Goal: Answer question/provide support: Share knowledge or assist other users

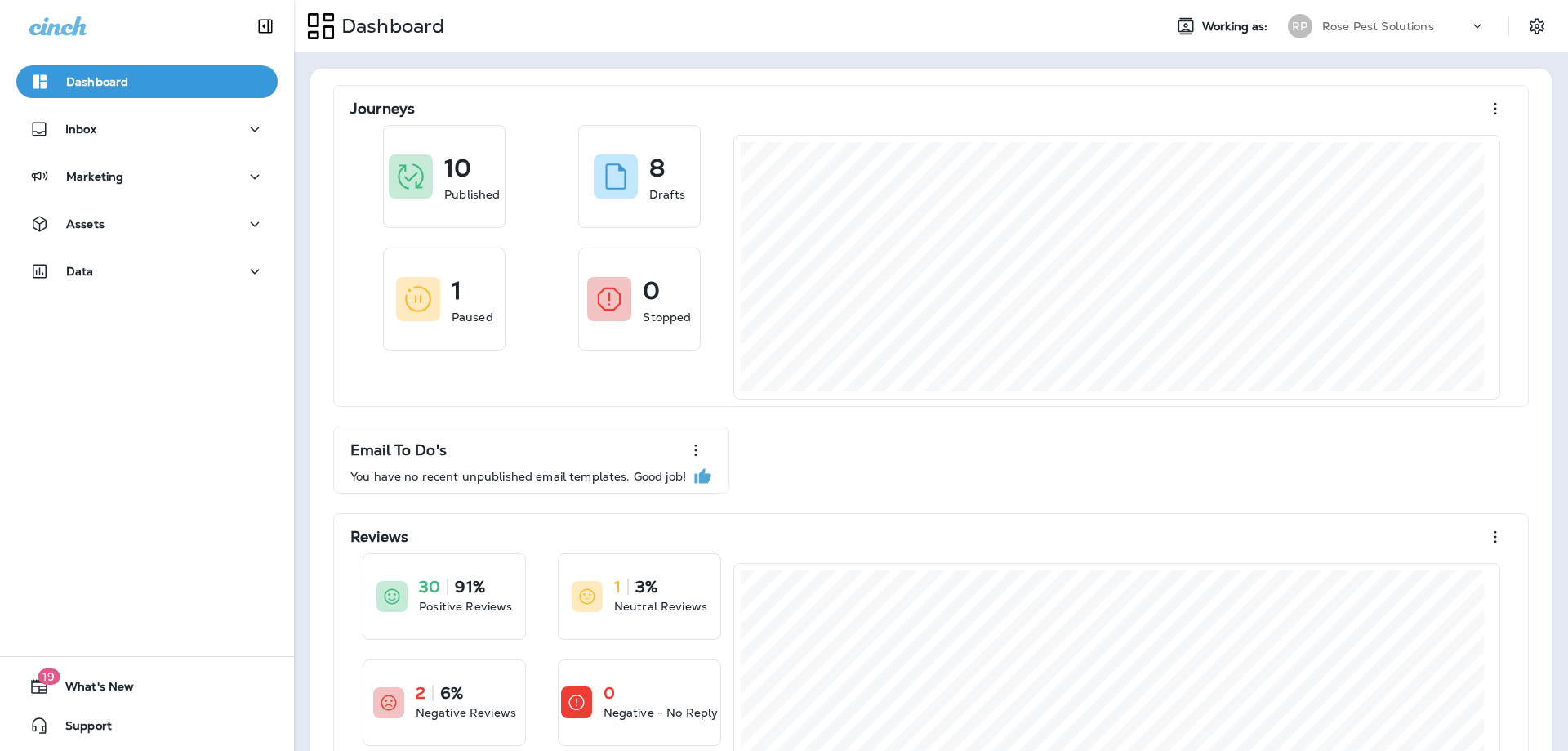
click at [167, 150] on div "Inbox" at bounding box center [147, 133] width 294 height 41
click at [166, 139] on div "Inbox" at bounding box center [146, 130] width 235 height 21
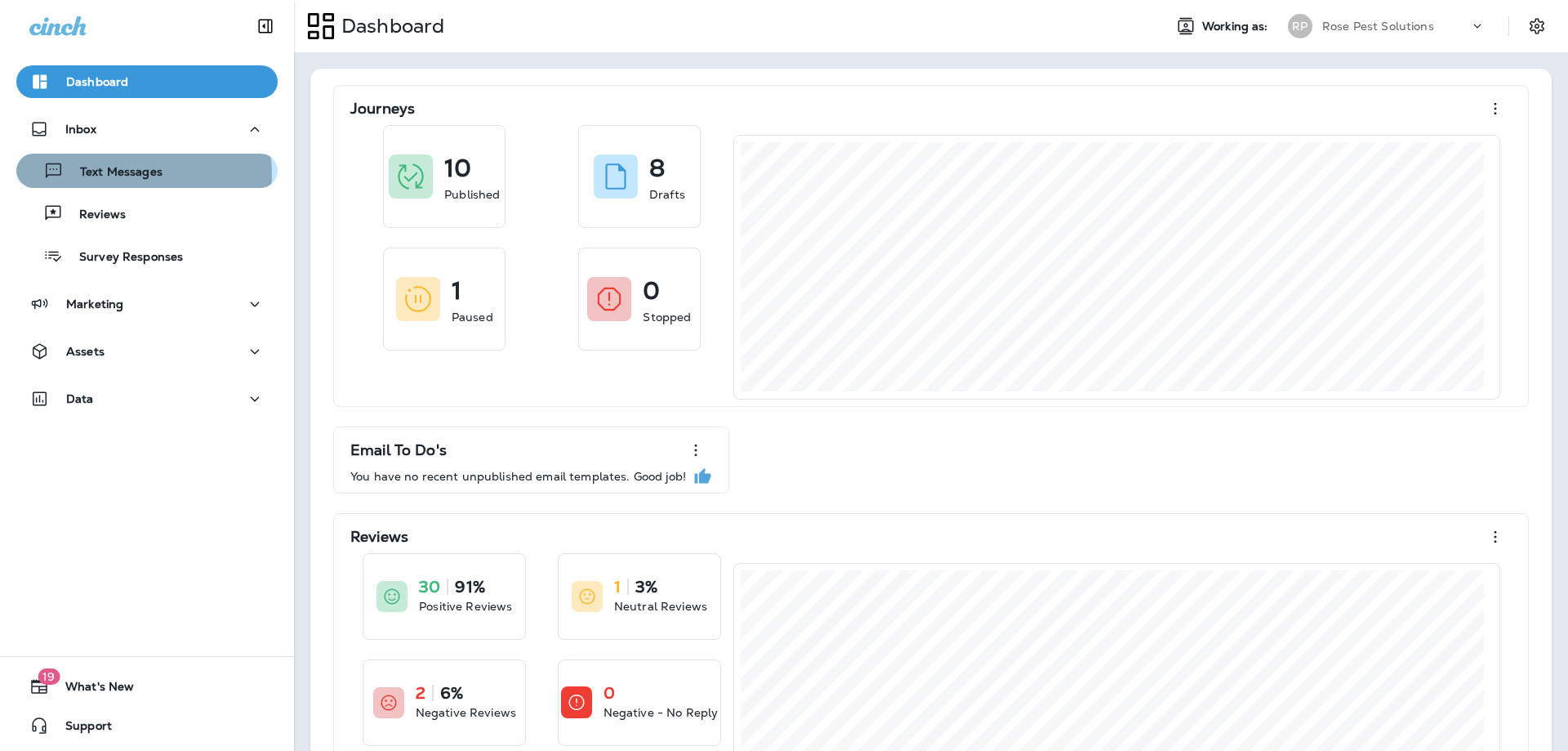
click at [142, 173] on p "Text Messages" at bounding box center [114, 173] width 99 height 15
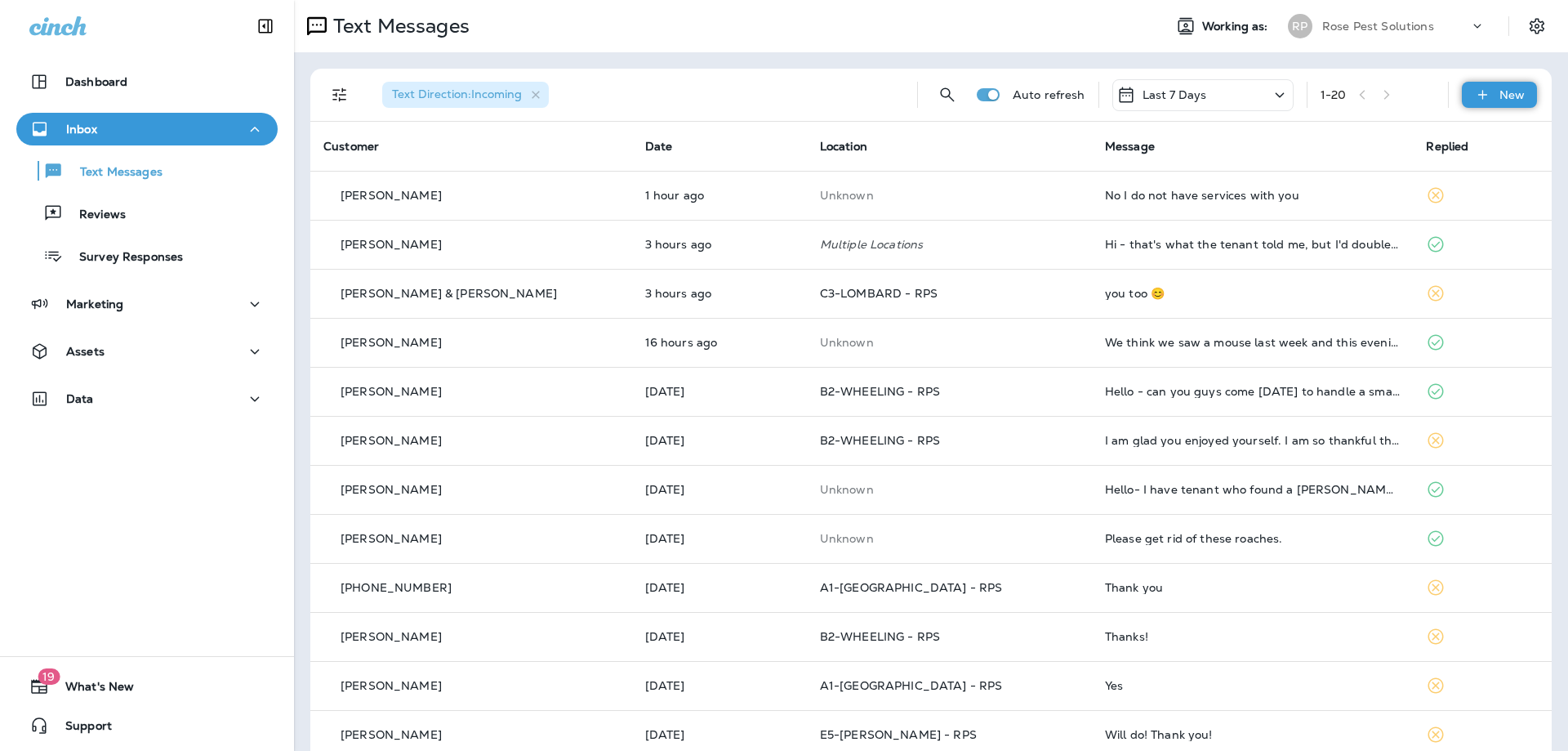
click at [1474, 97] on icon at bounding box center [1483, 94] width 17 height 16
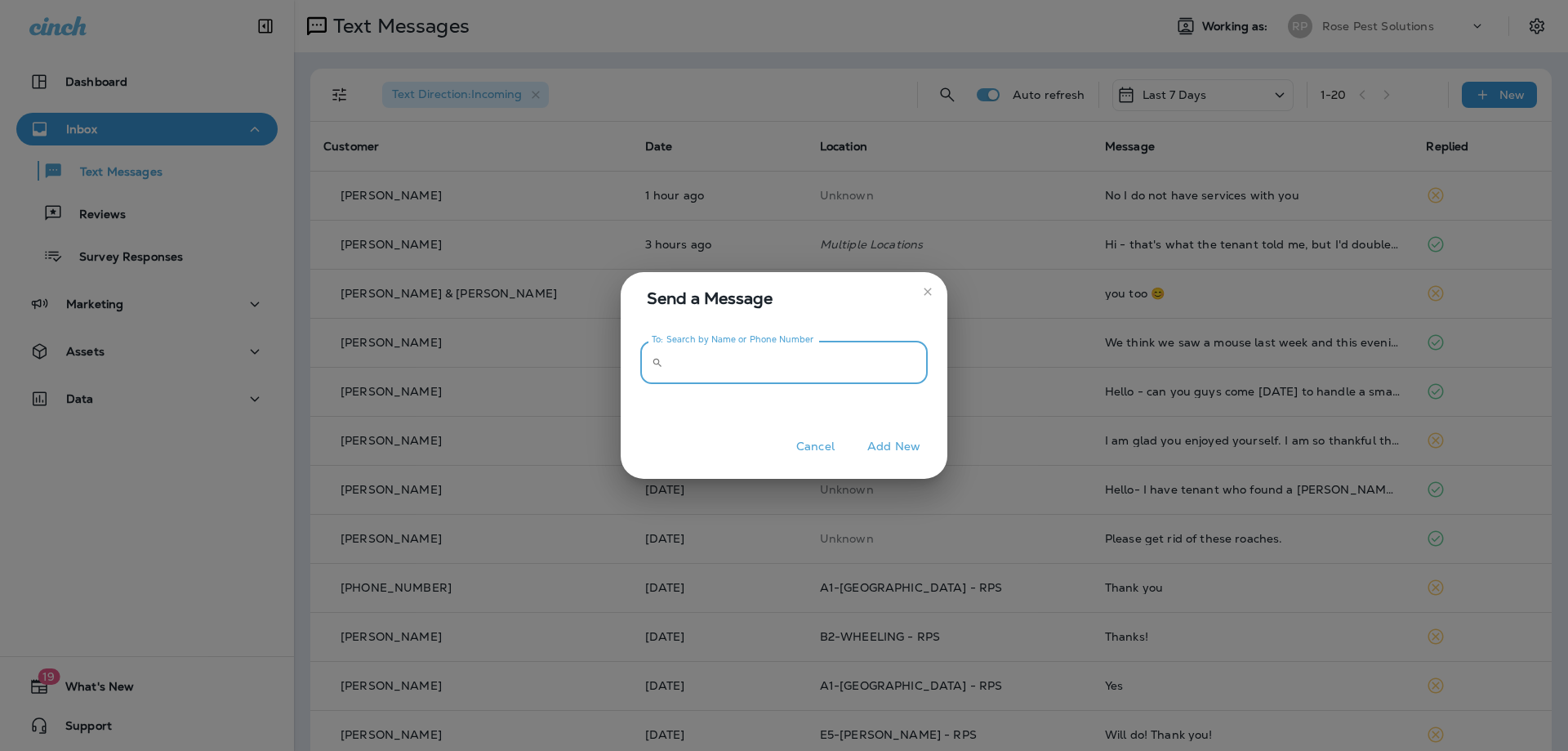
click at [731, 372] on input "To: Search by Name or Phone Number" at bounding box center [799, 362] width 258 height 44
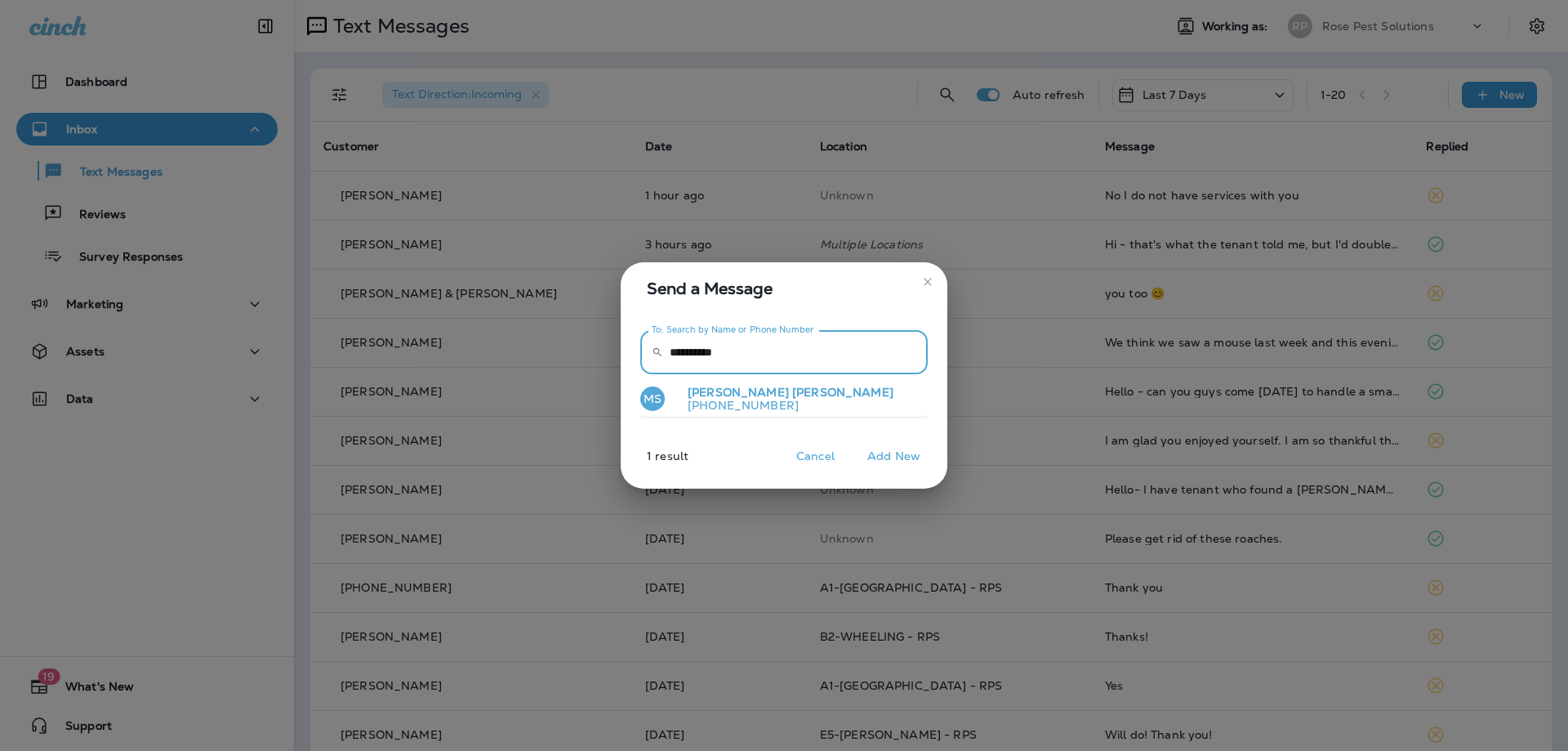
type input "**********"
click at [704, 400] on p "[PHONE_NUMBER]" at bounding box center [784, 405] width 219 height 13
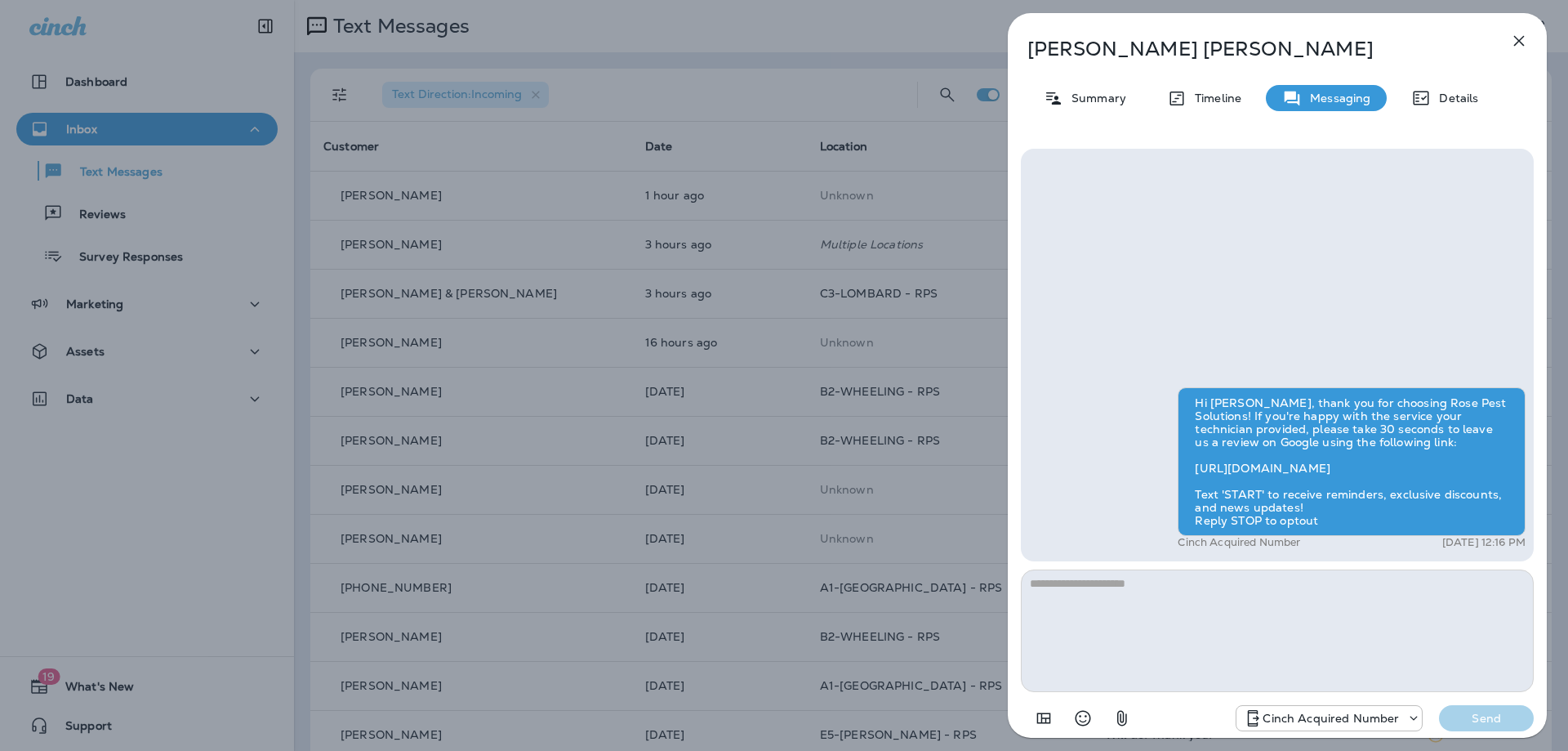
click at [1217, 611] on textarea at bounding box center [1277, 630] width 512 height 122
type textarea "**********"
click at [1474, 709] on button "Send" at bounding box center [1486, 718] width 95 height 26
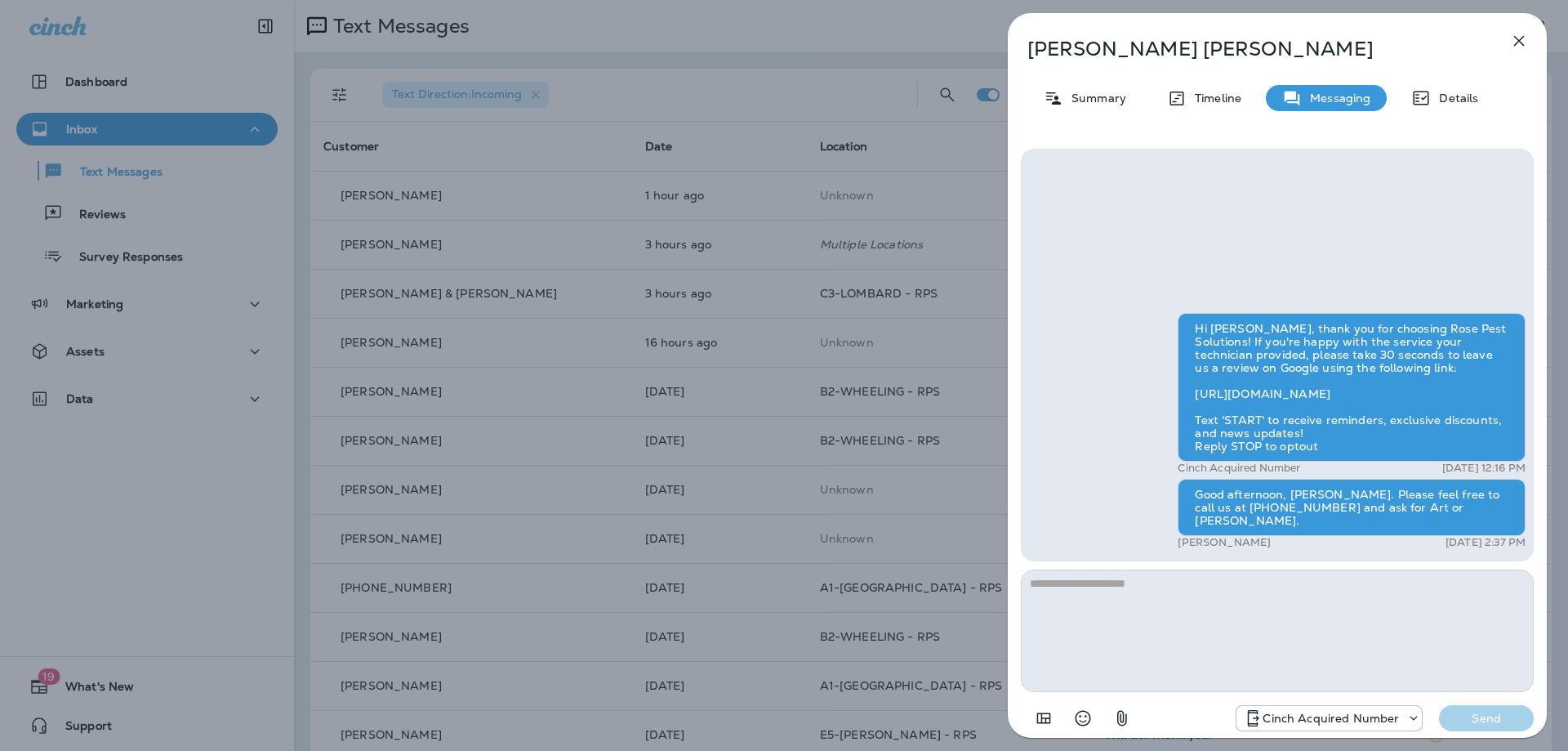
click at [1515, 48] on icon "button" at bounding box center [1518, 40] width 20 height 20
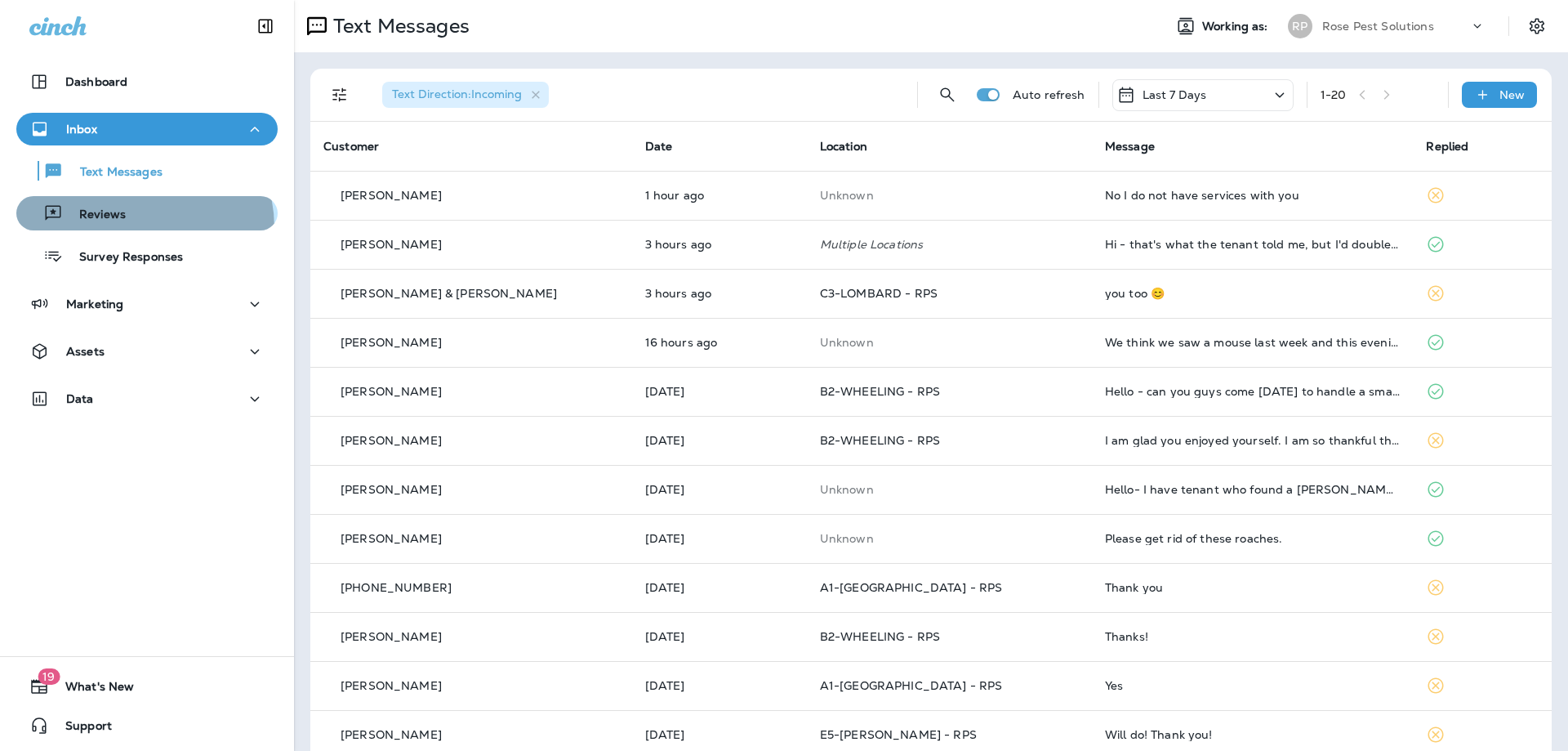
click at [128, 228] on button "Reviews" at bounding box center [147, 213] width 261 height 34
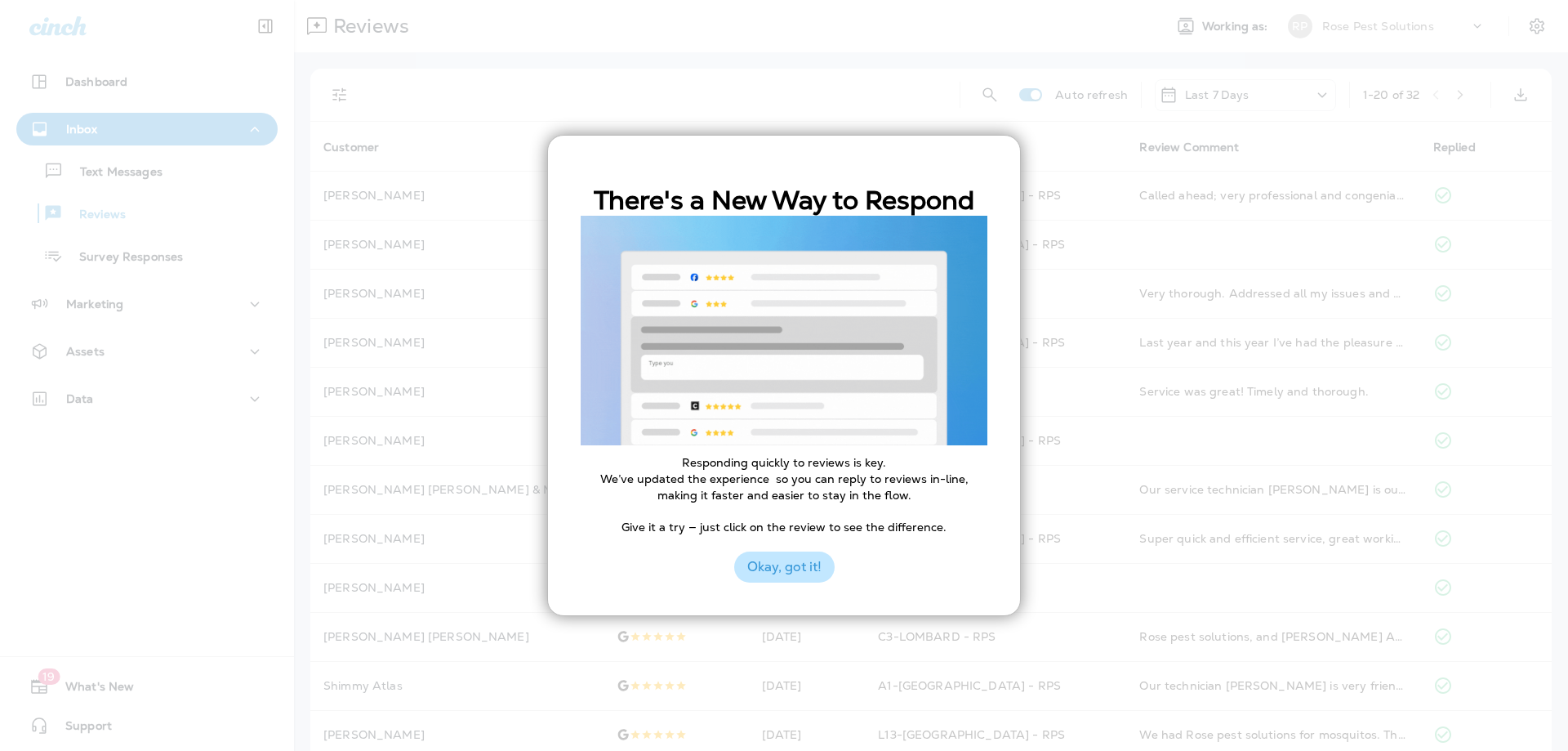
click at [803, 559] on button "Okay, got it!" at bounding box center [785, 566] width 101 height 31
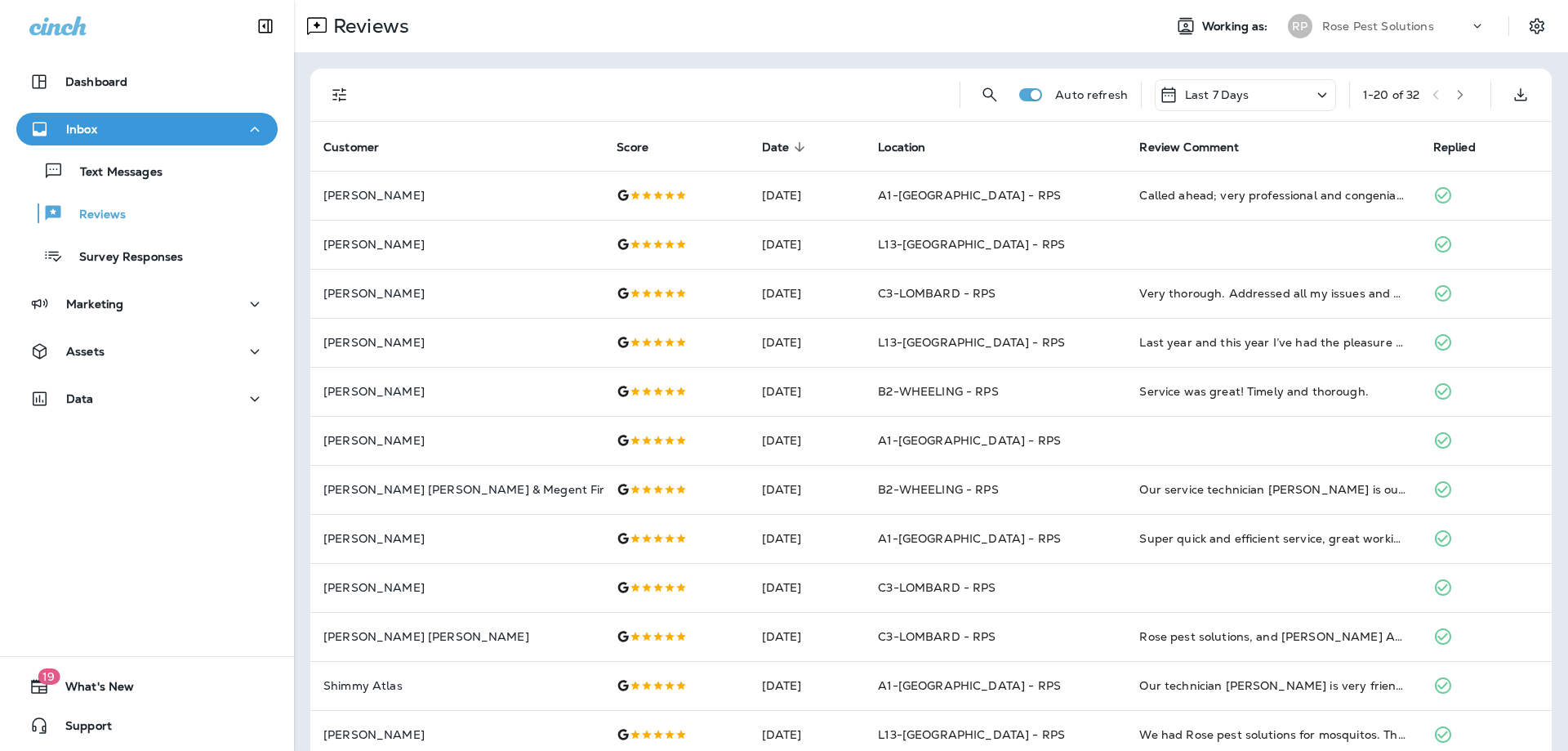
click at [1448, 32] on div "Rose Pest Solutions" at bounding box center [1395, 26] width 147 height 25
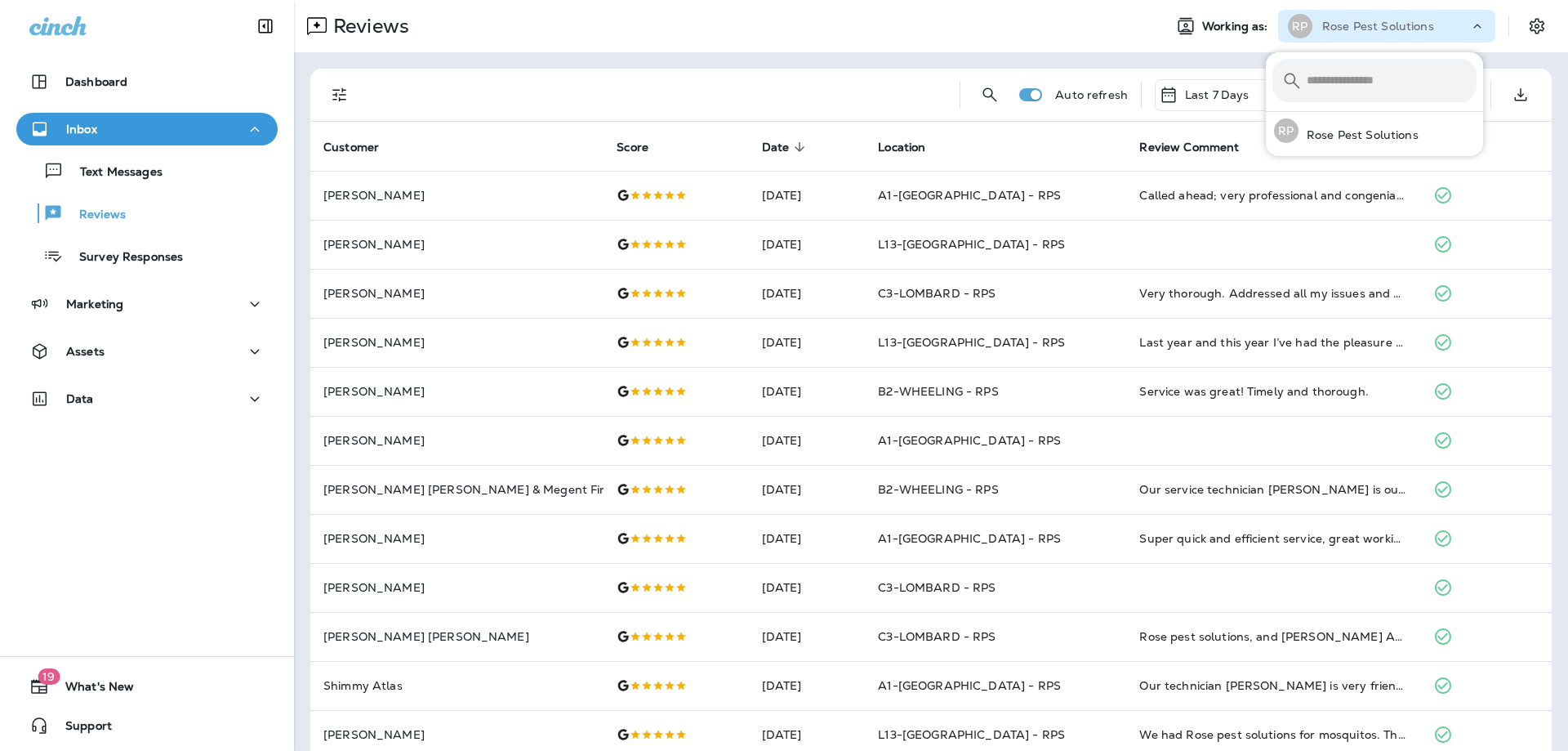
click at [1448, 32] on div "Rose Pest Solutions" at bounding box center [1395, 26] width 147 height 25
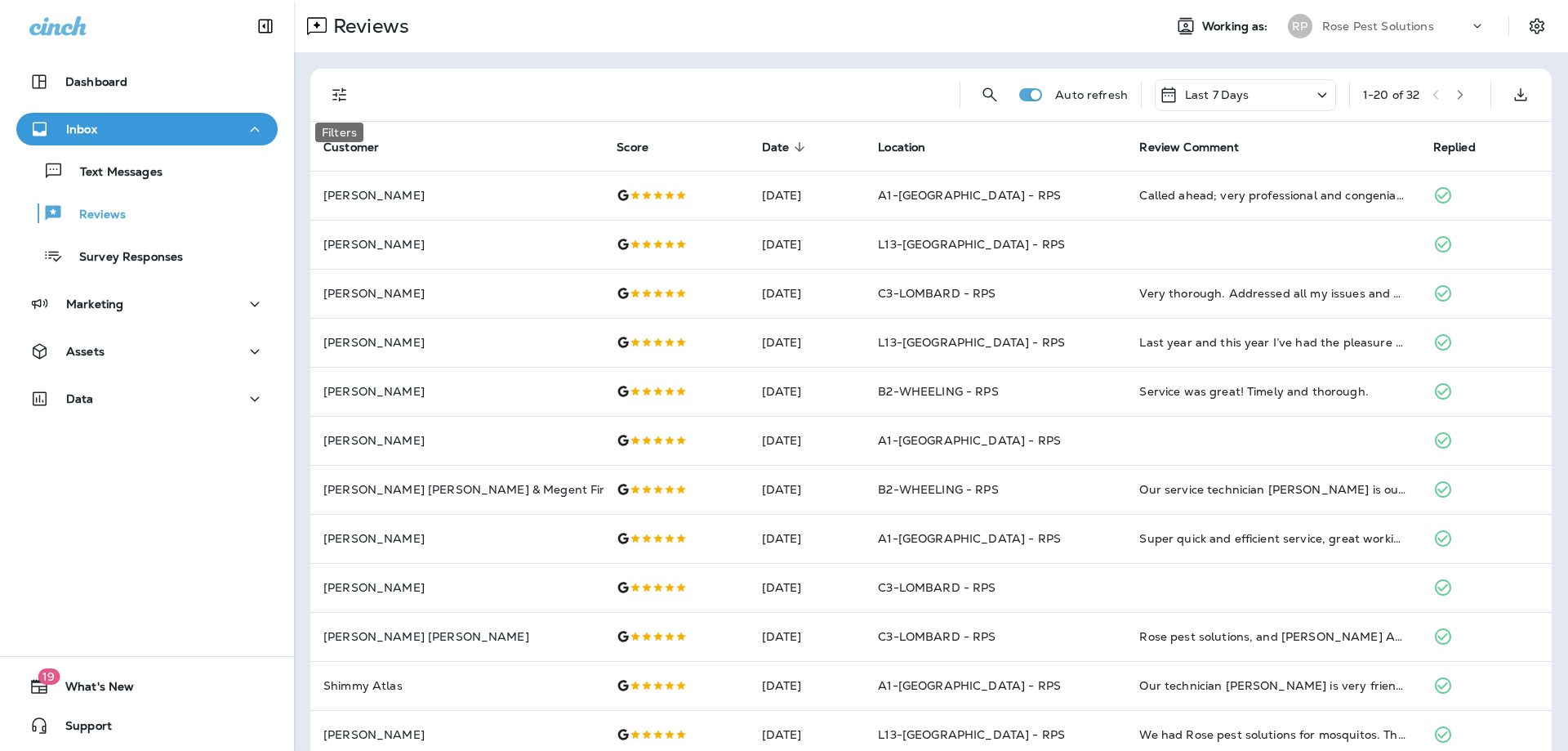
click at [333, 101] on icon "Filters" at bounding box center [339, 94] width 20 height 20
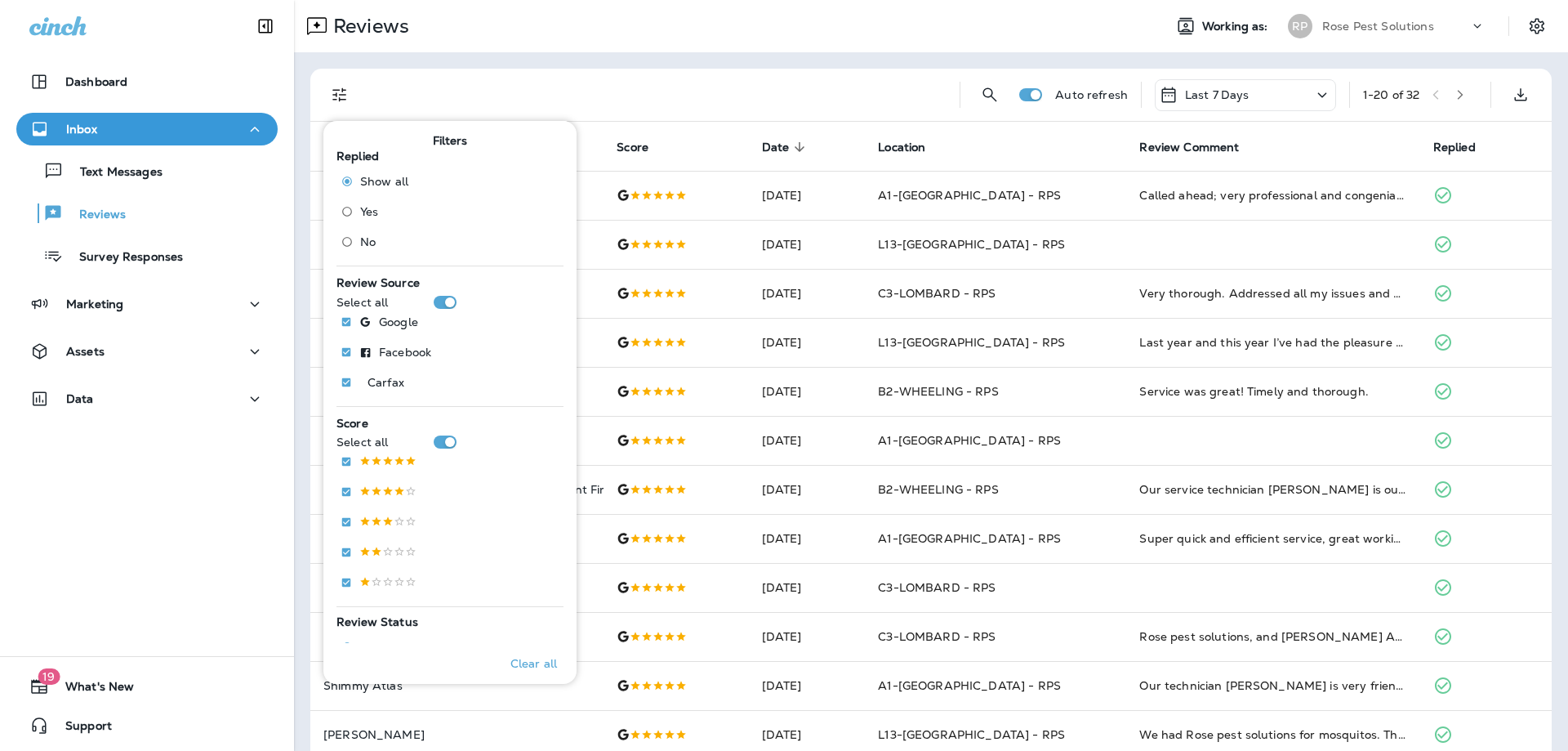
click at [178, 552] on div "Dashboard Inbox Text Messages Reviews Survey Responses Marketing Assets Data 19…" at bounding box center [147, 375] width 294 height 751
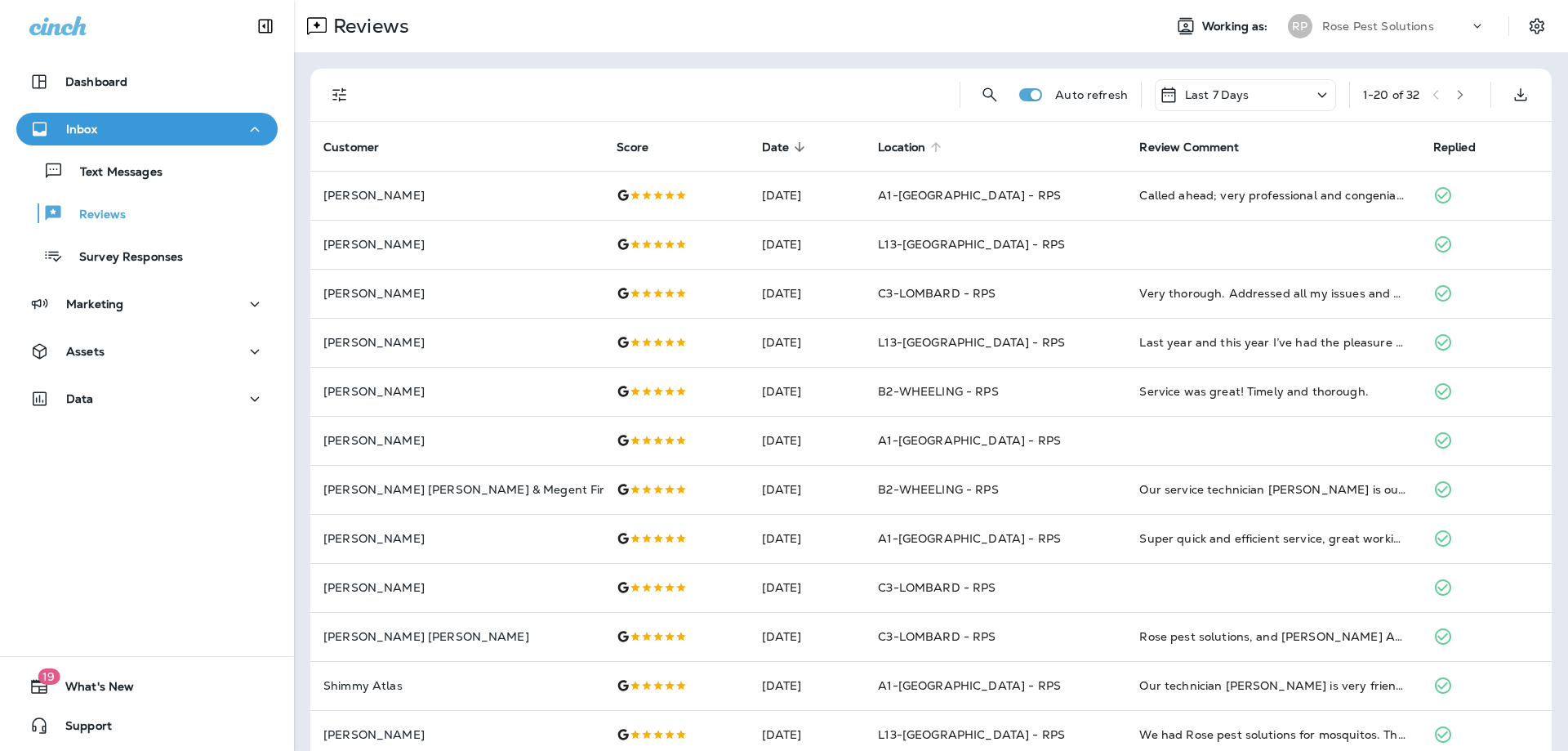
click at [922, 146] on span "Location" at bounding box center [901, 147] width 47 height 14
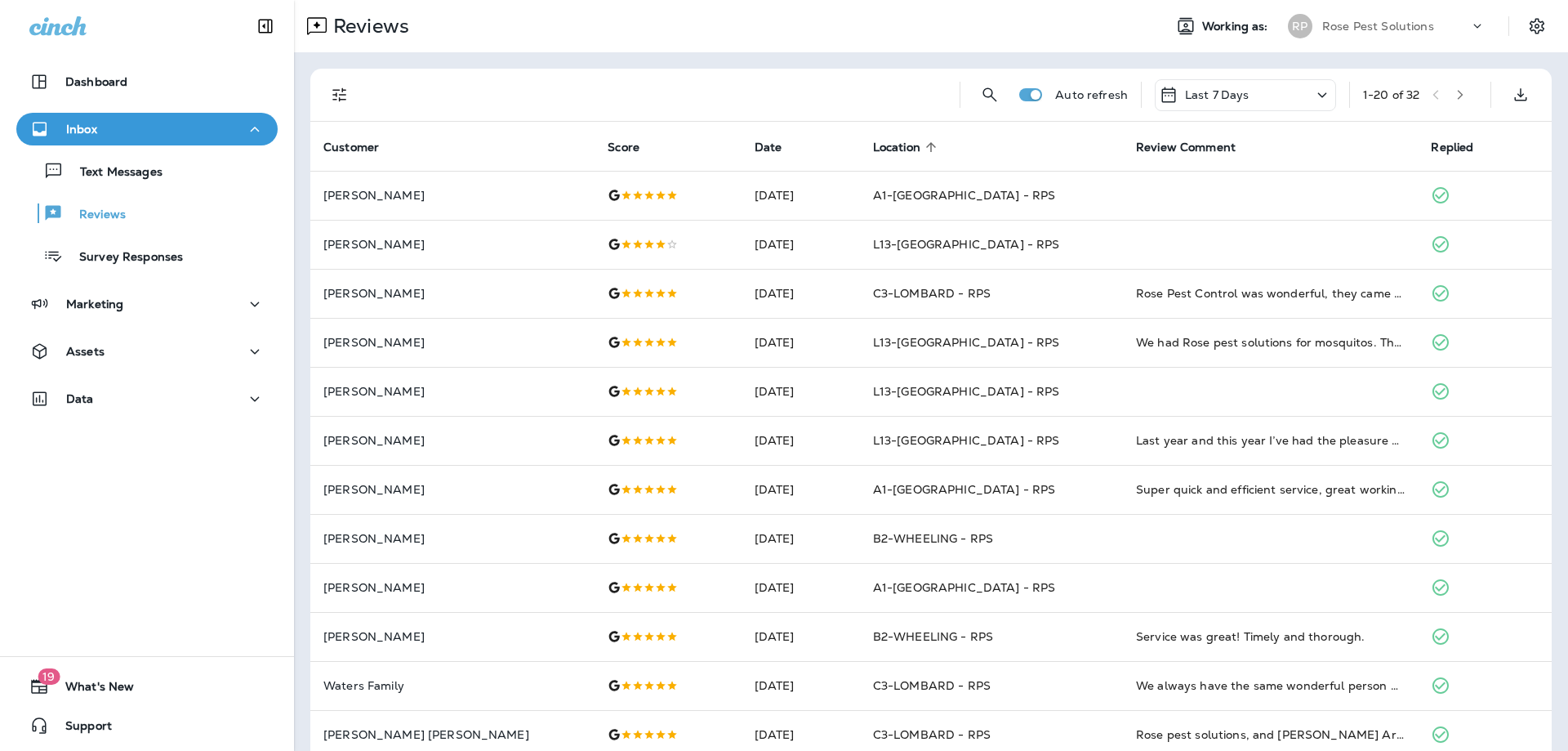
click at [873, 142] on span "Location" at bounding box center [896, 147] width 47 height 14
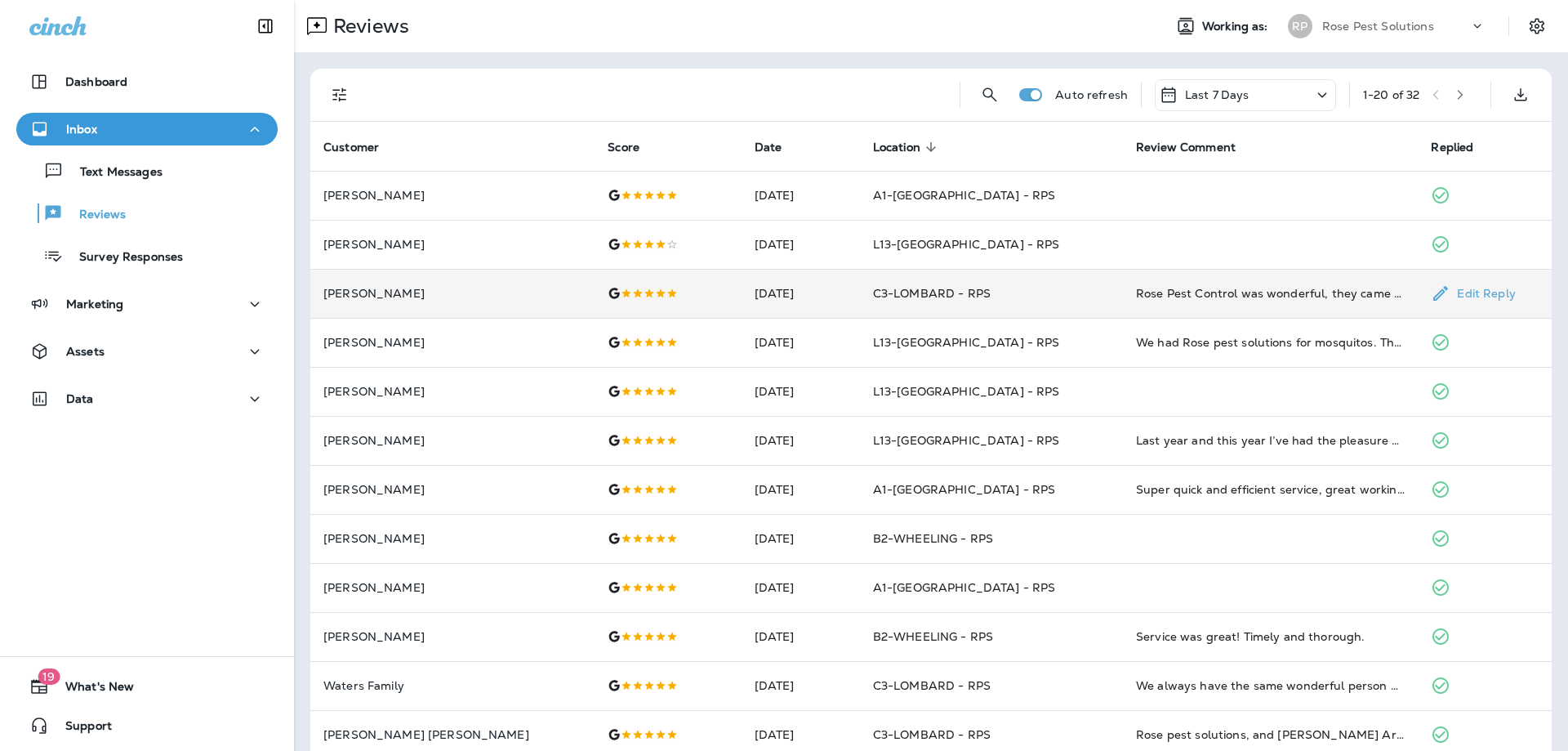
click at [741, 296] on td "[DATE]" at bounding box center [800, 293] width 119 height 49
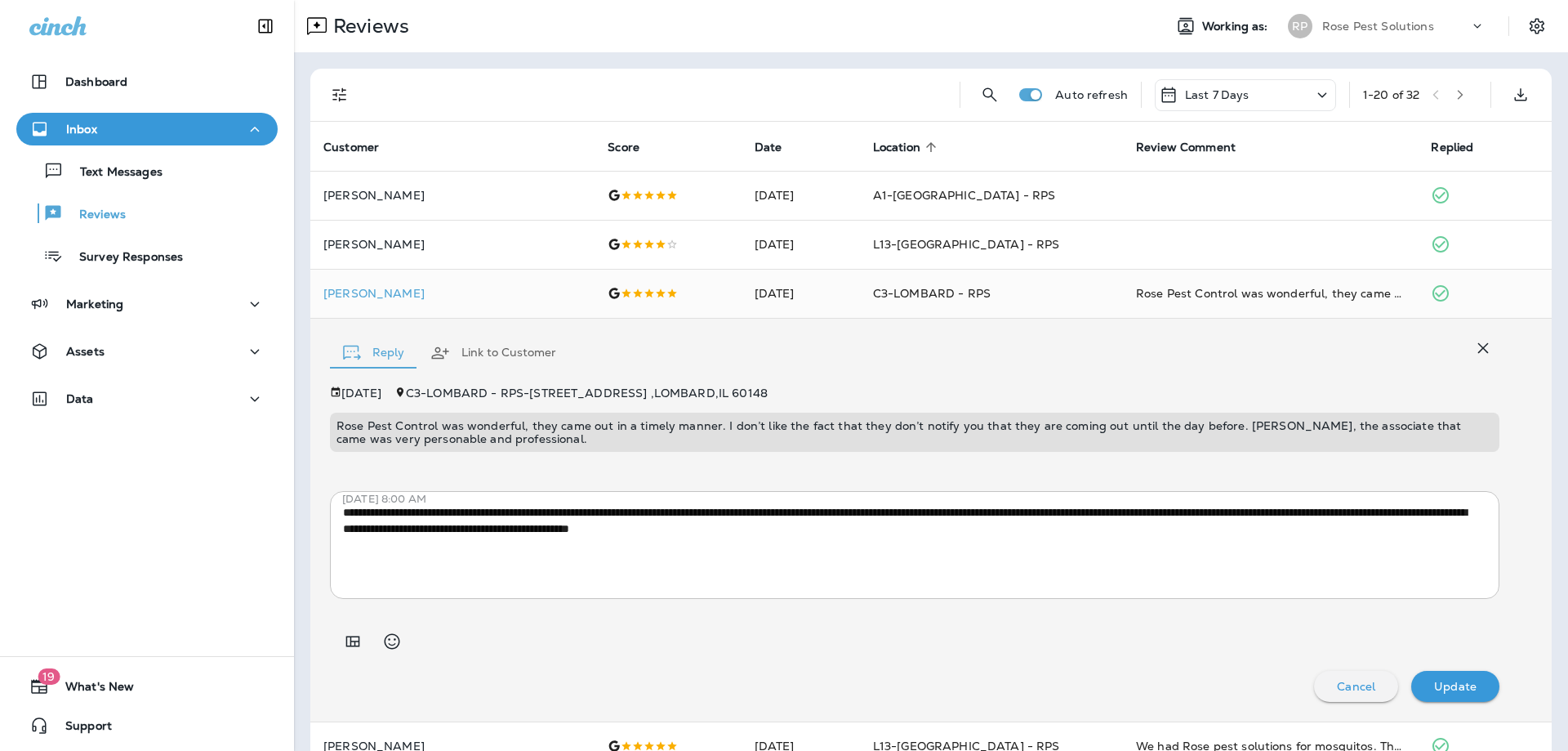
click at [890, 153] on span "Location" at bounding box center [896, 147] width 47 height 14
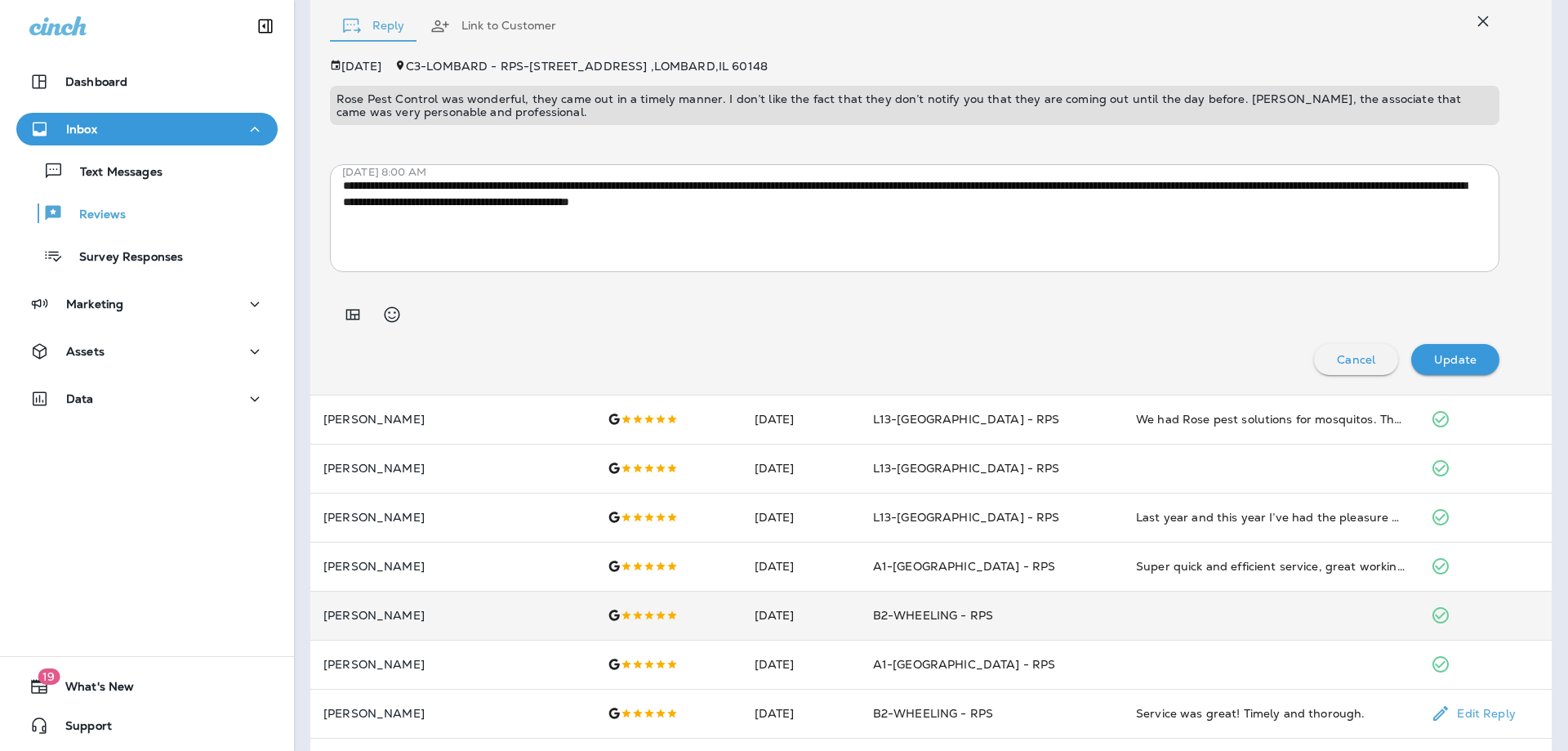
scroll to position [408, 0]
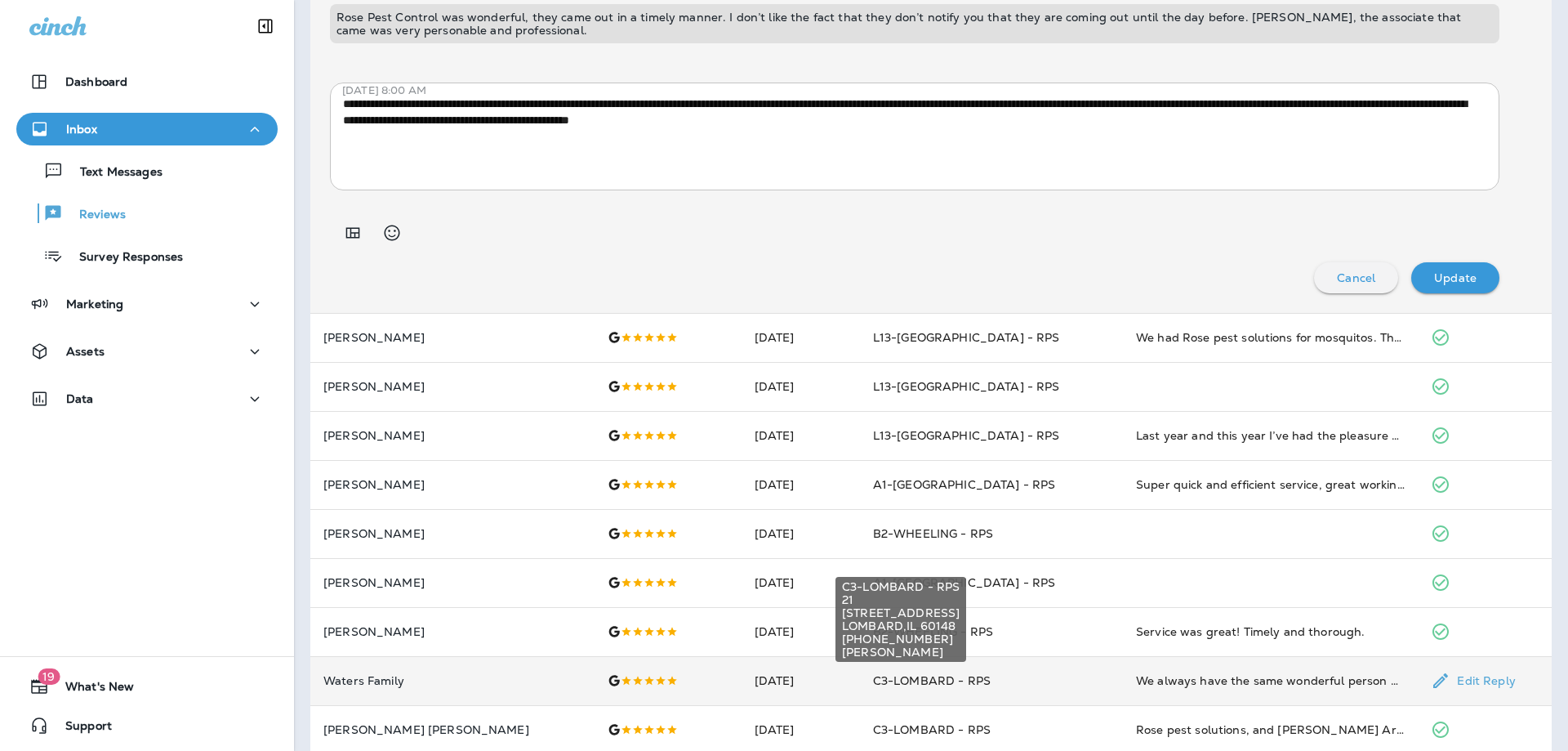
click at [914, 672] on div "C3-LOMBARD - RPS 21 19 W [STREET_ADDRESS] [PHONE_NUMBER] [PERSON_NAME]" at bounding box center [900, 624] width 134 height 98
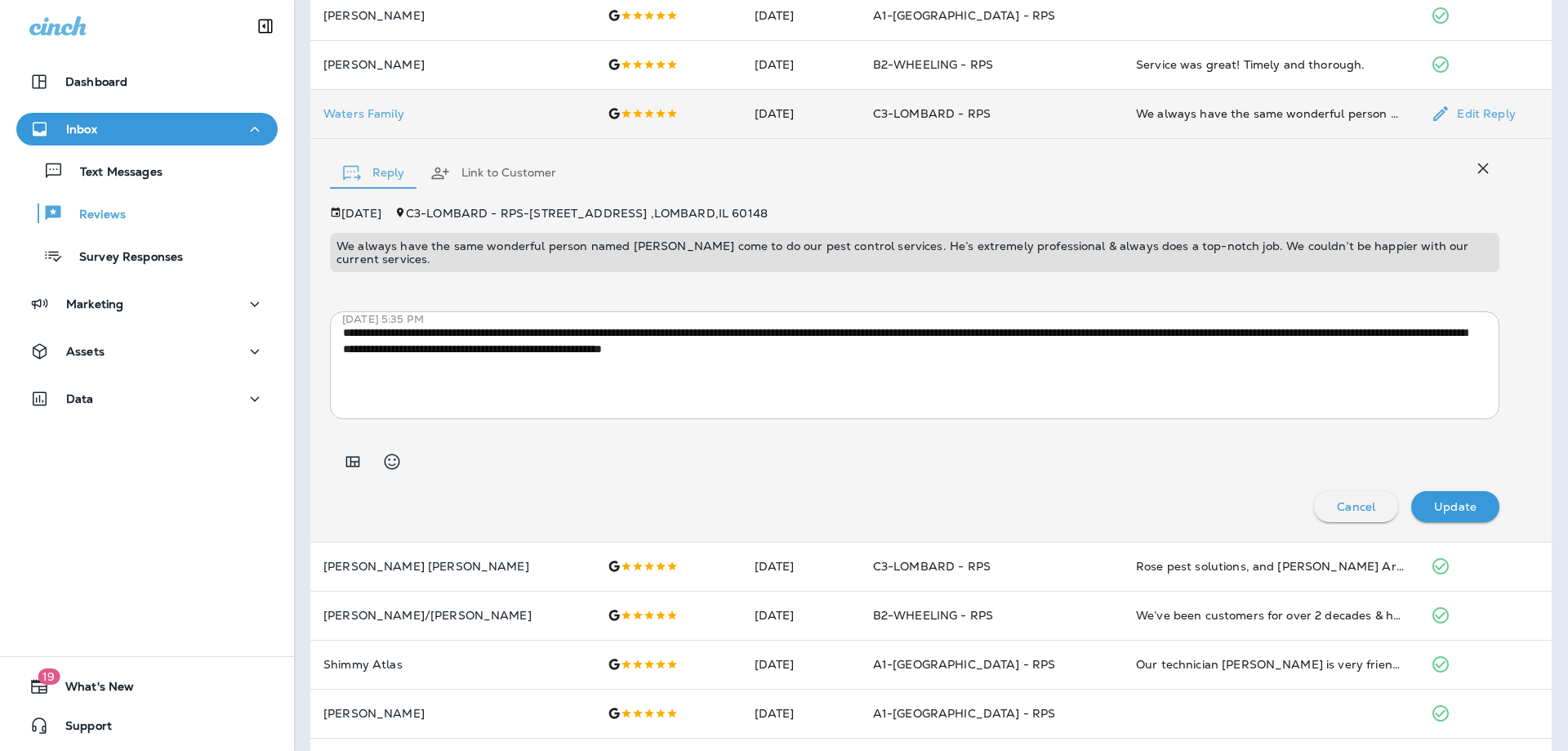
scroll to position [654, 0]
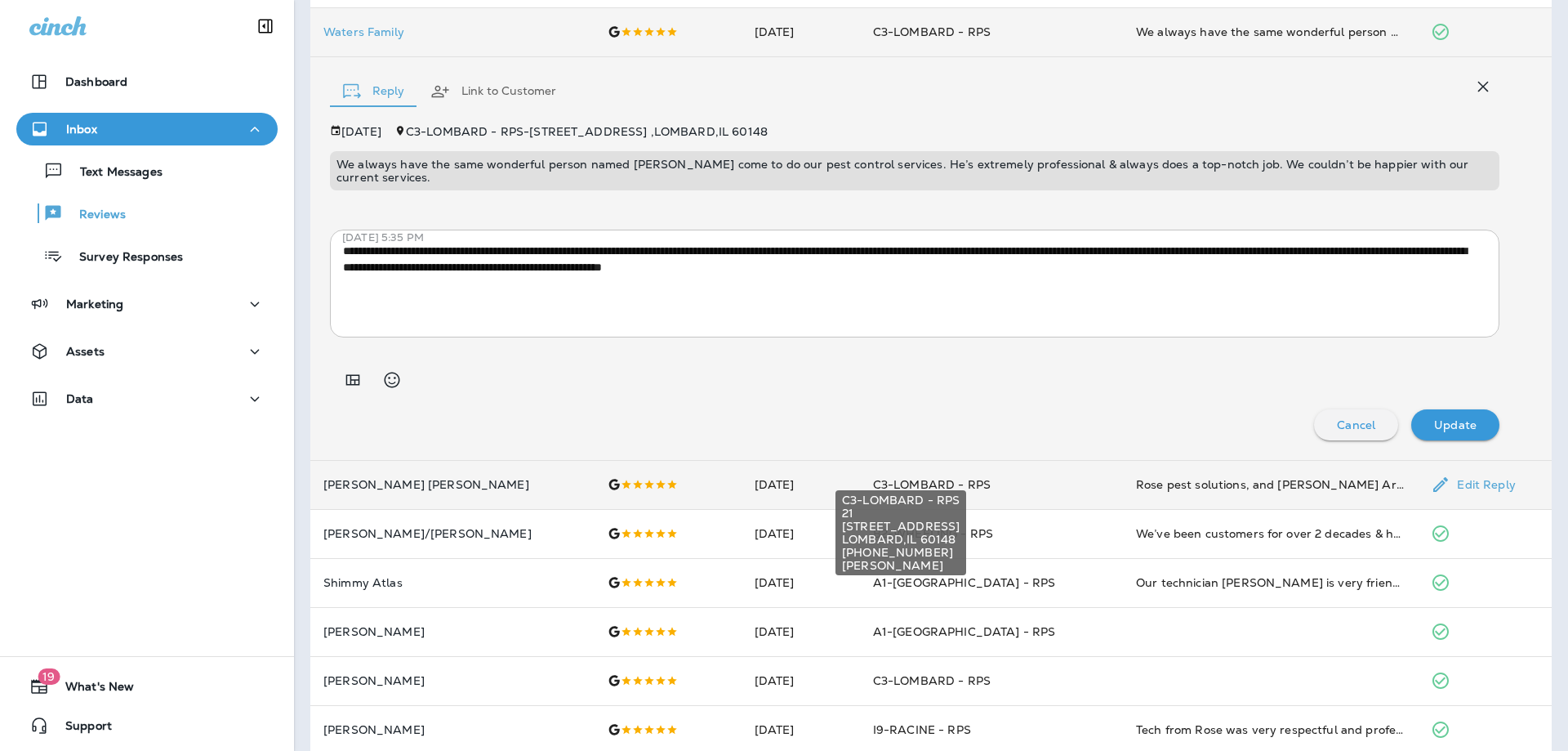
click at [945, 477] on span "C3-LOMBARD - RPS" at bounding box center [932, 484] width 118 height 15
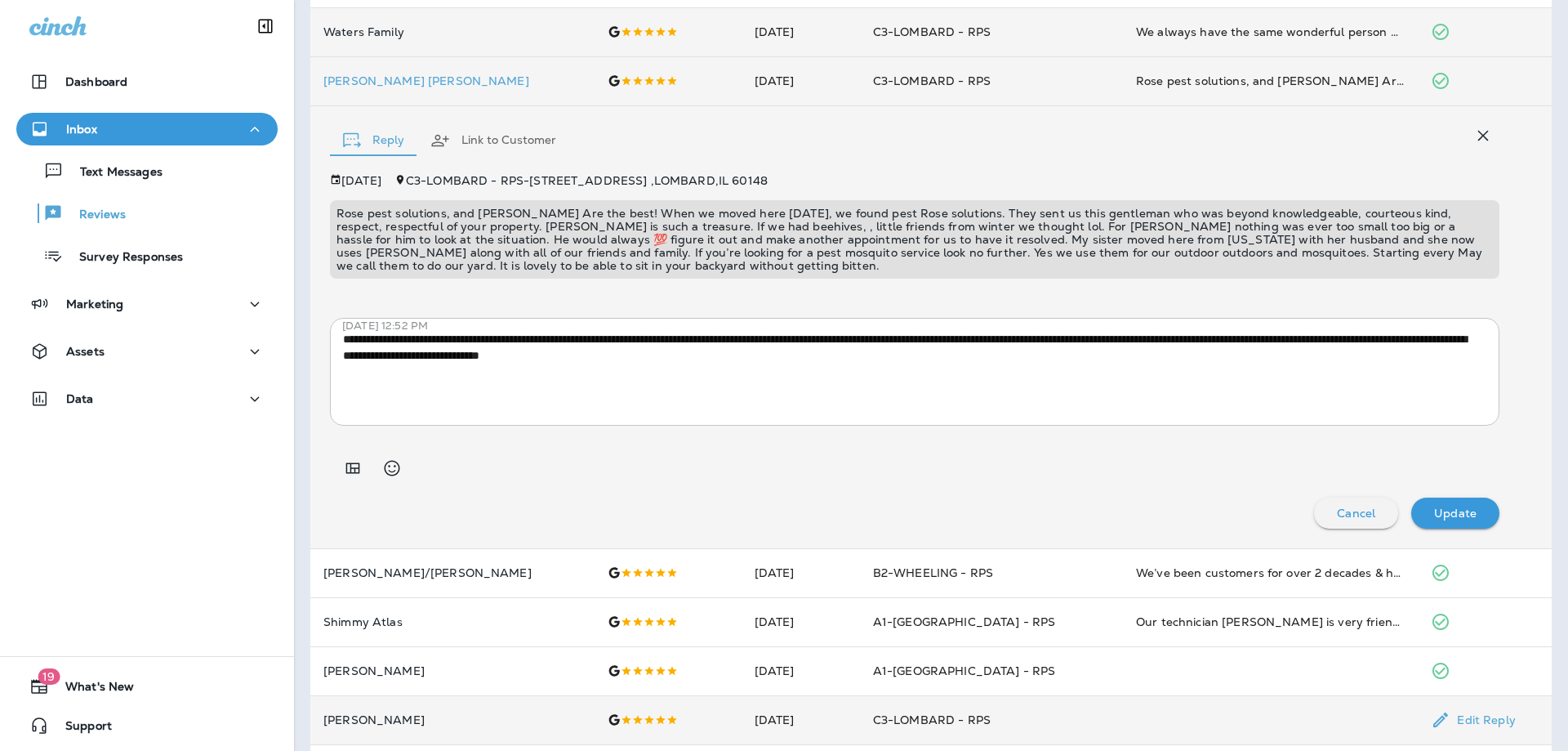
click at [946, 731] on td "C3-LOMBARD - RPS" at bounding box center [992, 719] width 263 height 49
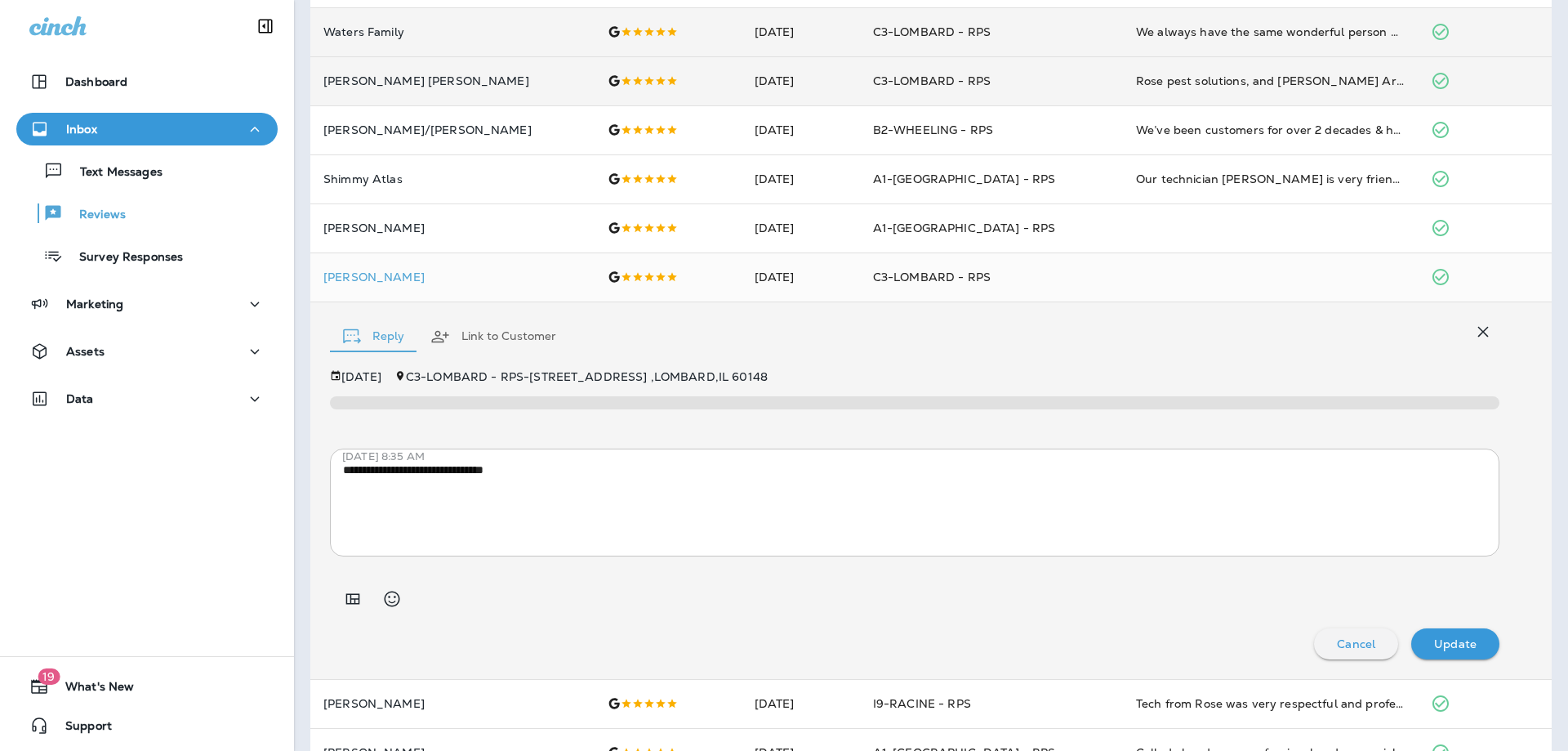
scroll to position [795, 0]
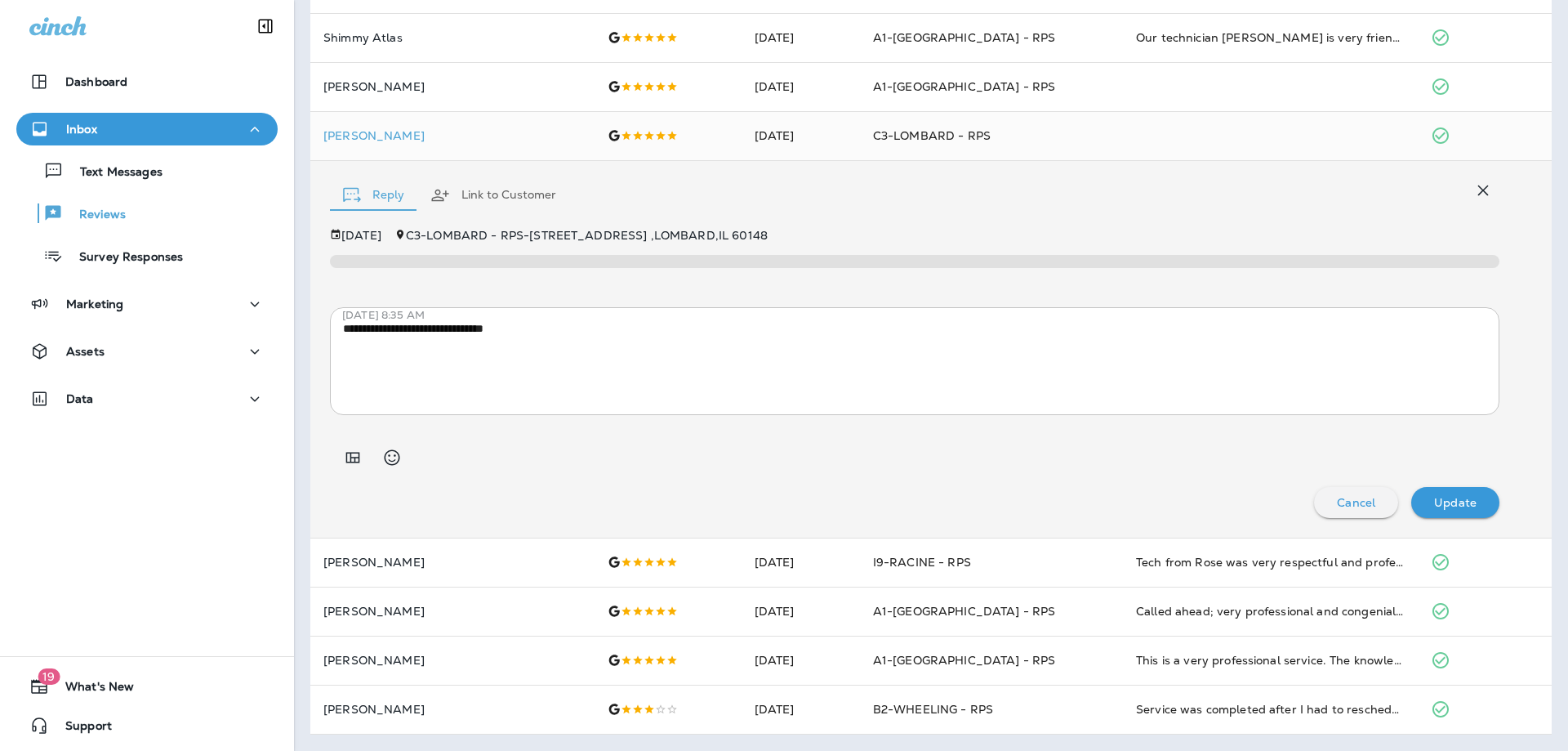
click at [66, 133] on p "Inbox" at bounding box center [81, 128] width 31 height 13
